Goal: Find specific page/section: Find specific page/section

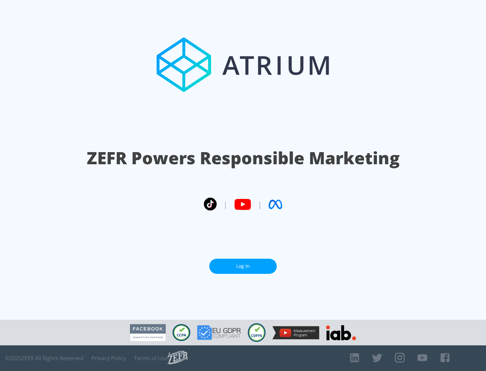
click at [243, 266] on link "Log In" at bounding box center [242, 266] width 67 height 15
